Goal: Task Accomplishment & Management: Manage account settings

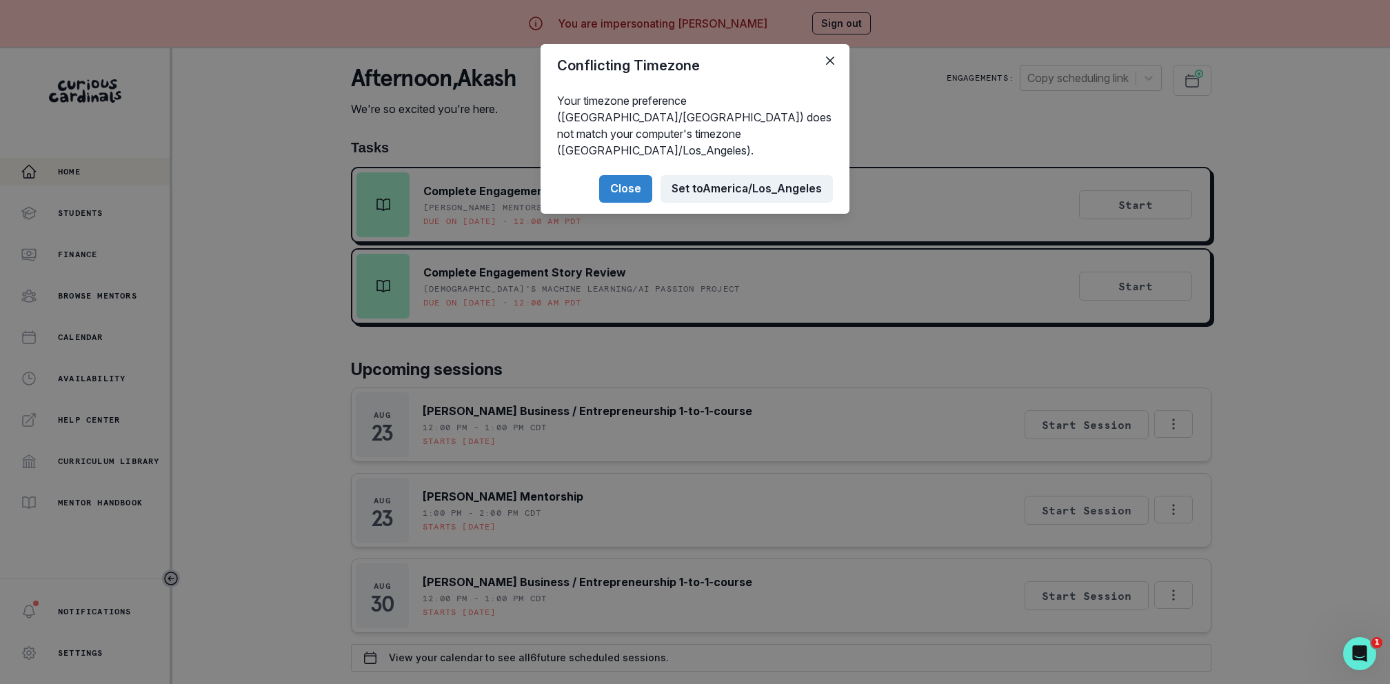
click at [736, 175] on button "Set to [GEOGRAPHIC_DATA]/Los_Angeles" at bounding box center [746, 189] width 172 height 28
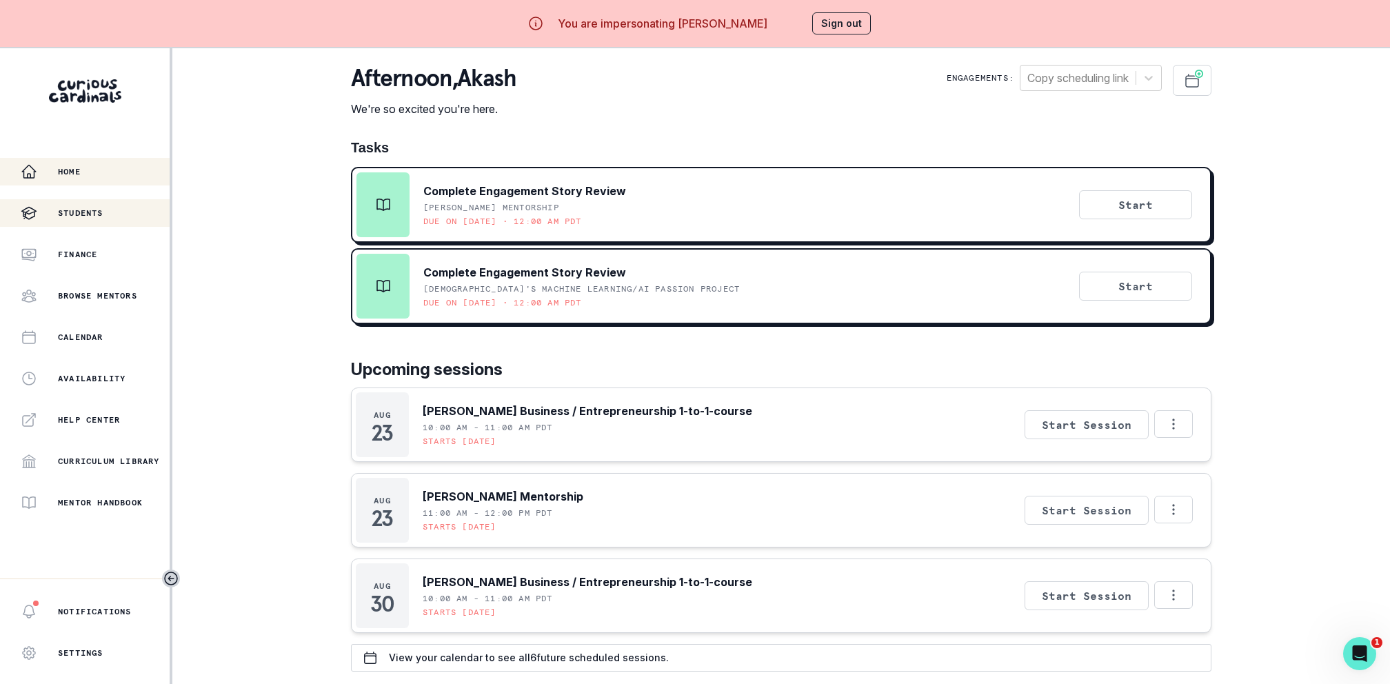
click at [111, 217] on div "Students" at bounding box center [95, 213] width 149 height 17
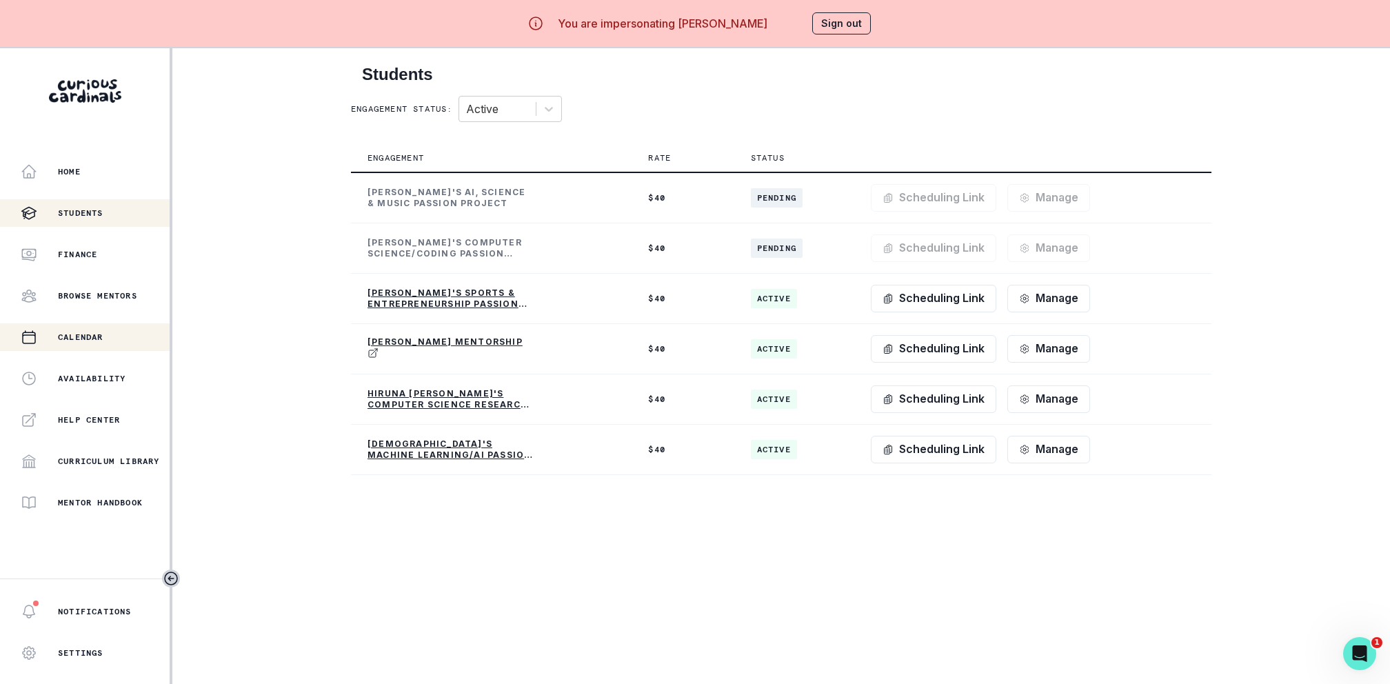
click at [104, 325] on button "Calendar" at bounding box center [85, 337] width 170 height 28
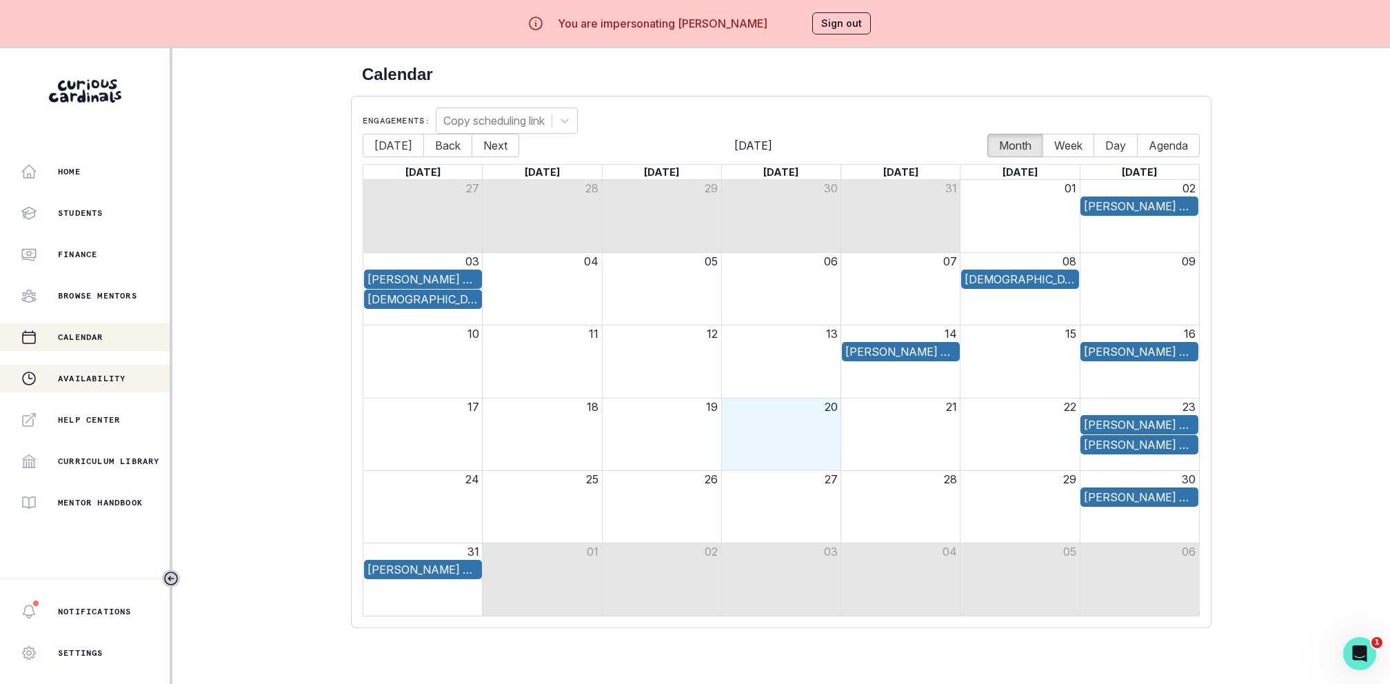
click at [93, 376] on p "Availability" at bounding box center [92, 378] width 68 height 11
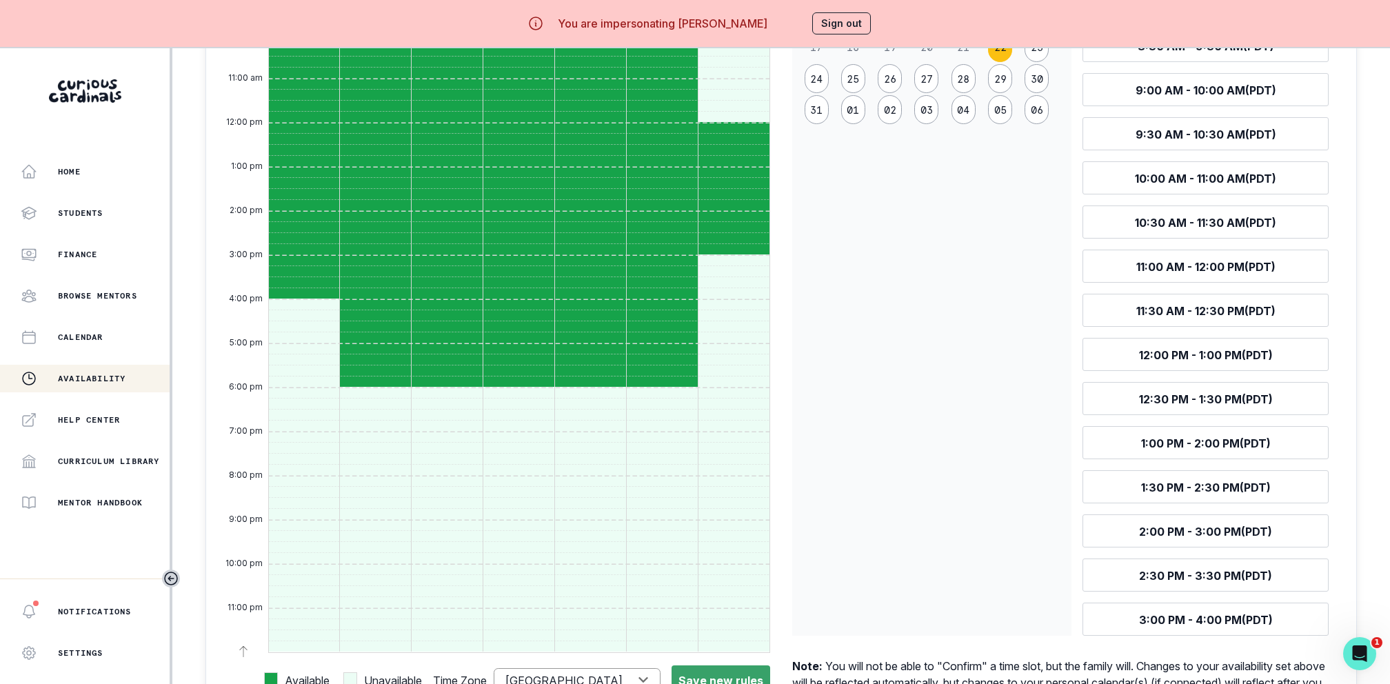
scroll to position [729, 0]
